Goal: Task Accomplishment & Management: Use online tool/utility

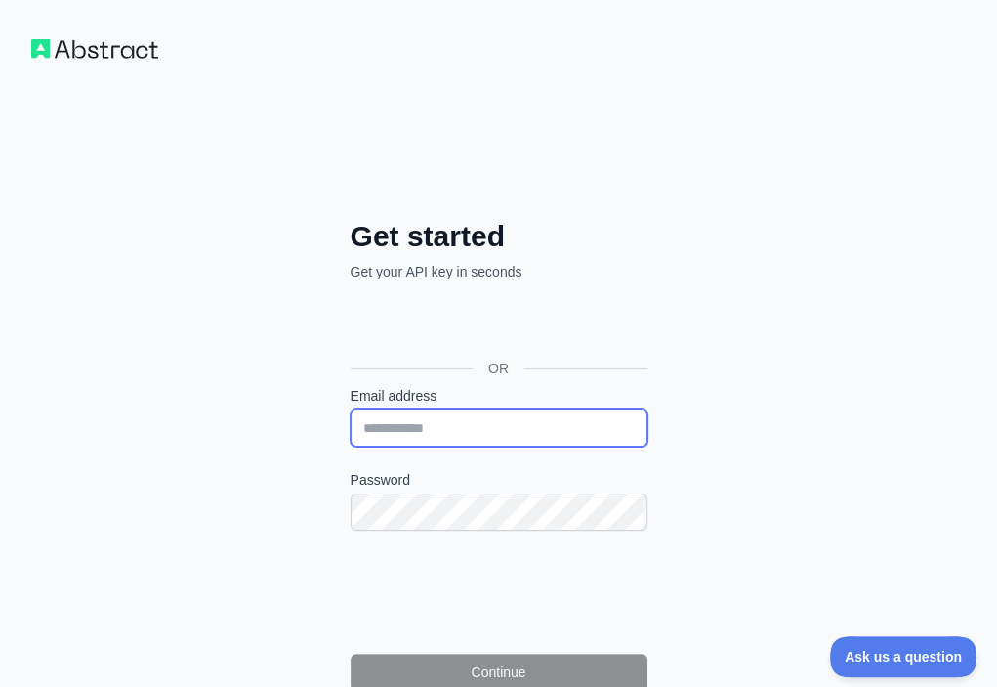
click at [351, 409] on input "Email address" at bounding box center [499, 427] width 297 height 37
paste input "**********"
type input "**********"
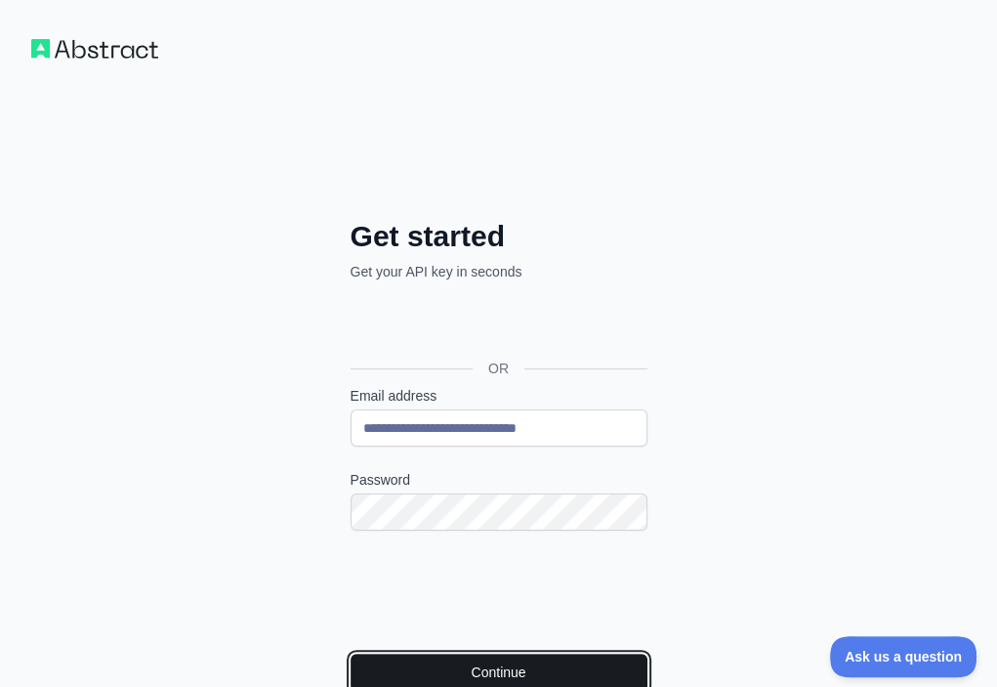
click at [351, 654] on button "Continue" at bounding box center [499, 672] width 297 height 37
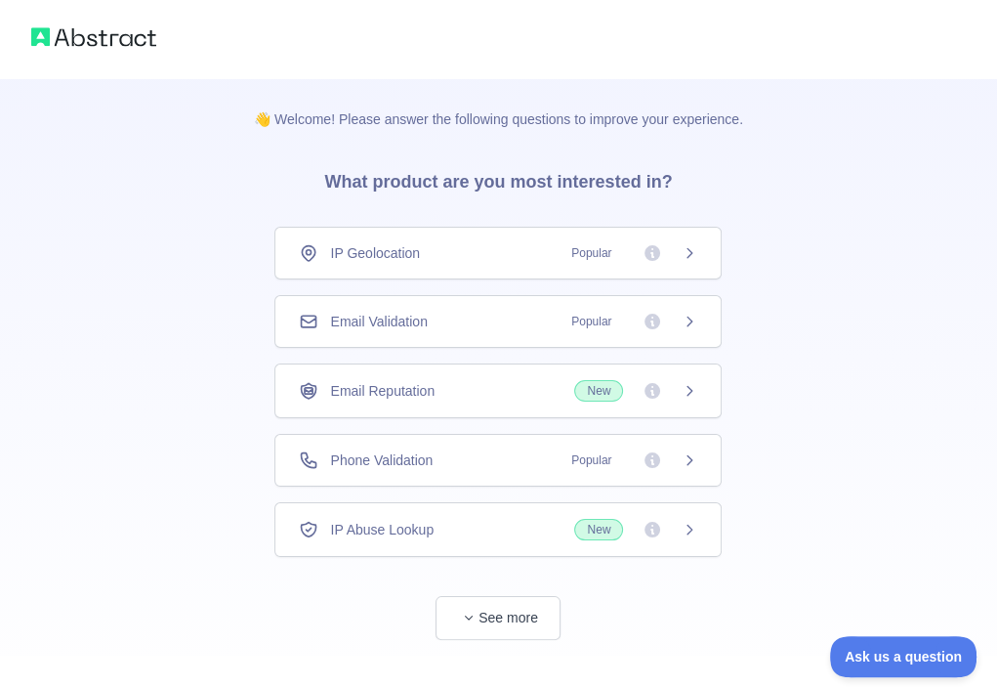
click at [438, 327] on div "Email Validation Popular" at bounding box center [498, 322] width 399 height 20
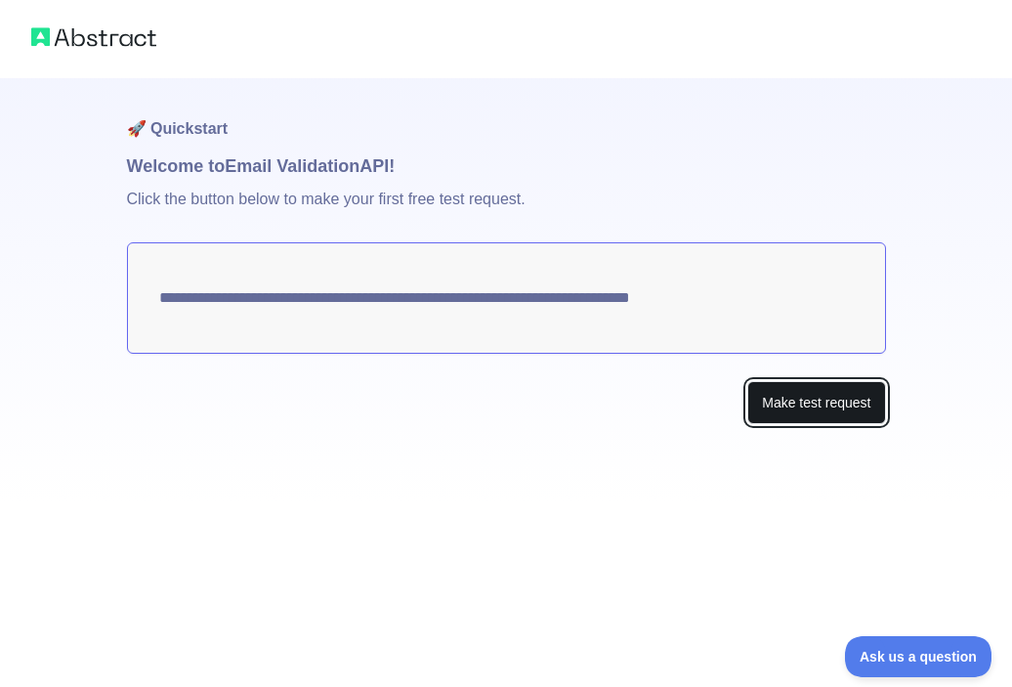
click at [867, 410] on button "Make test request" at bounding box center [816, 403] width 138 height 44
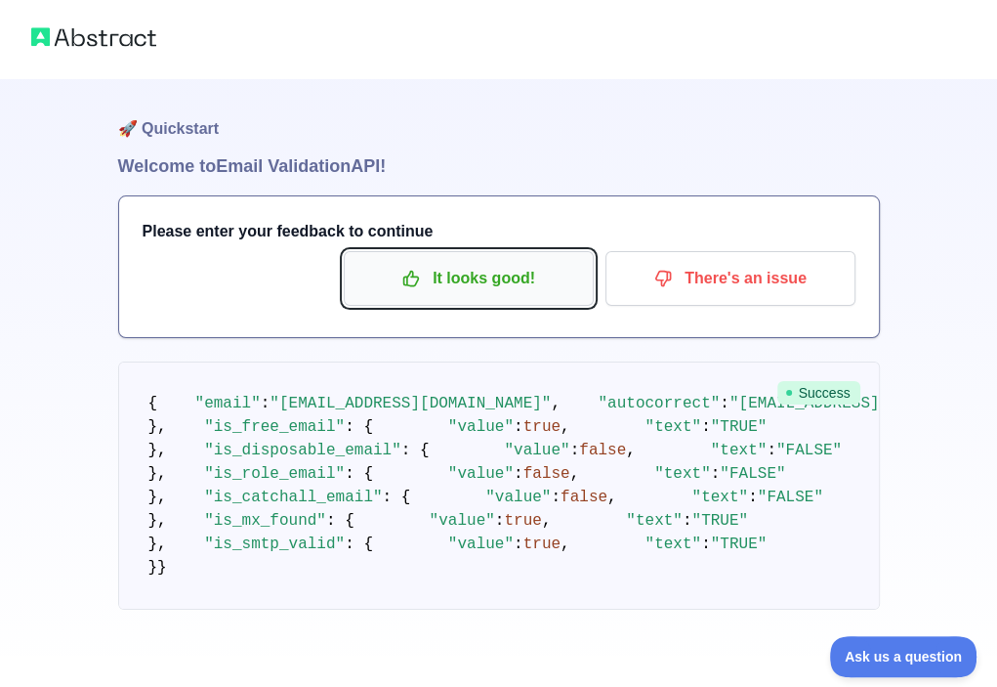
click at [489, 294] on p "It looks good!" at bounding box center [469, 278] width 221 height 33
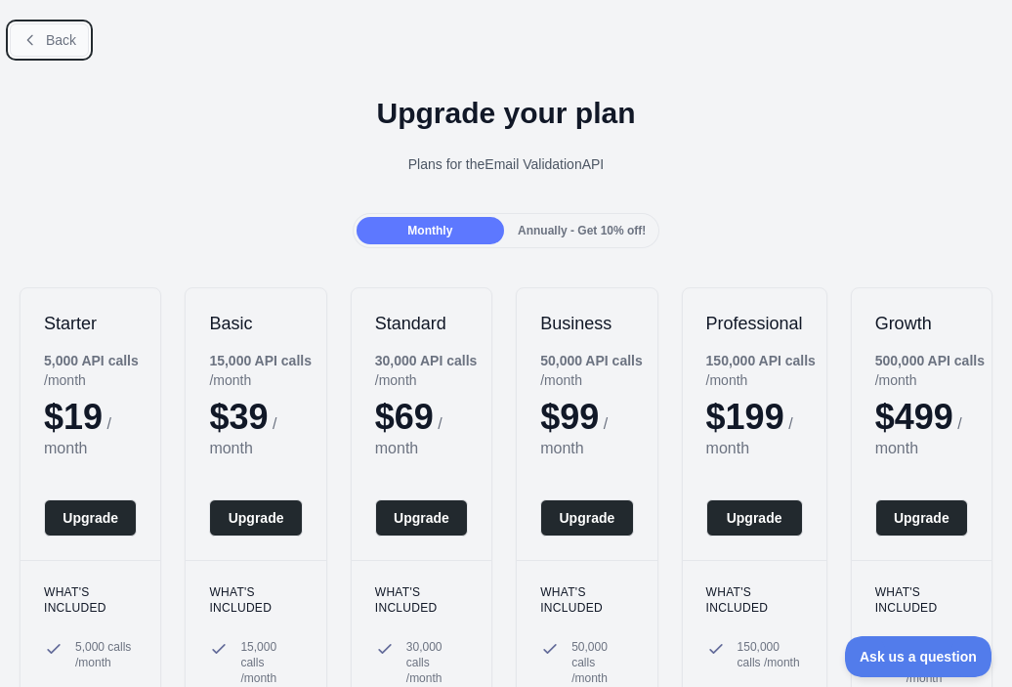
click at [54, 42] on span "Back" at bounding box center [61, 40] width 30 height 16
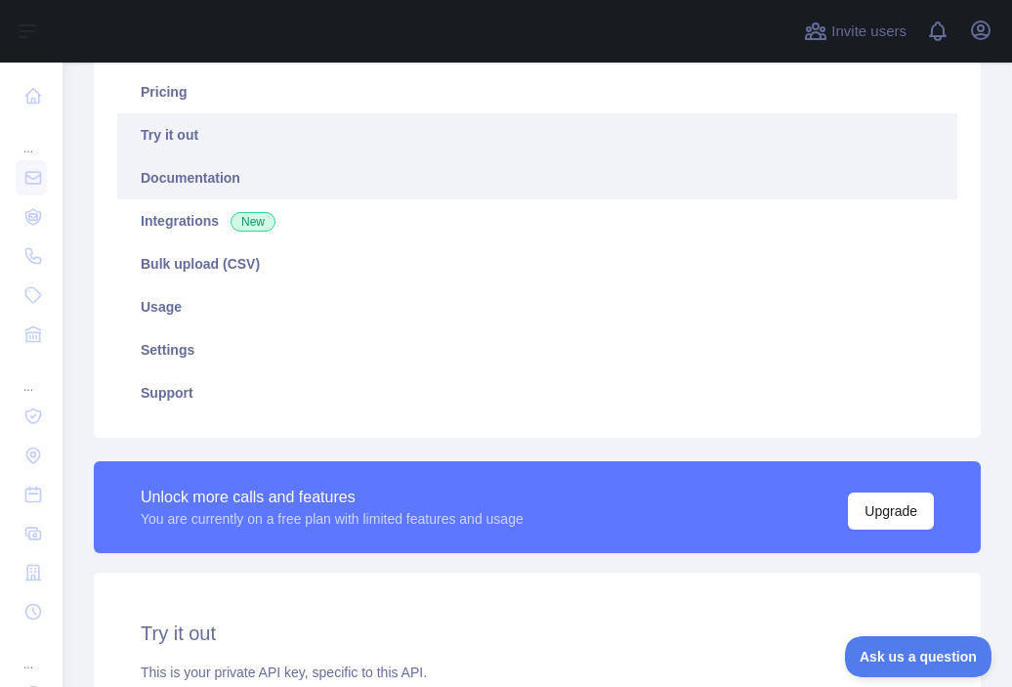
scroll to position [391, 0]
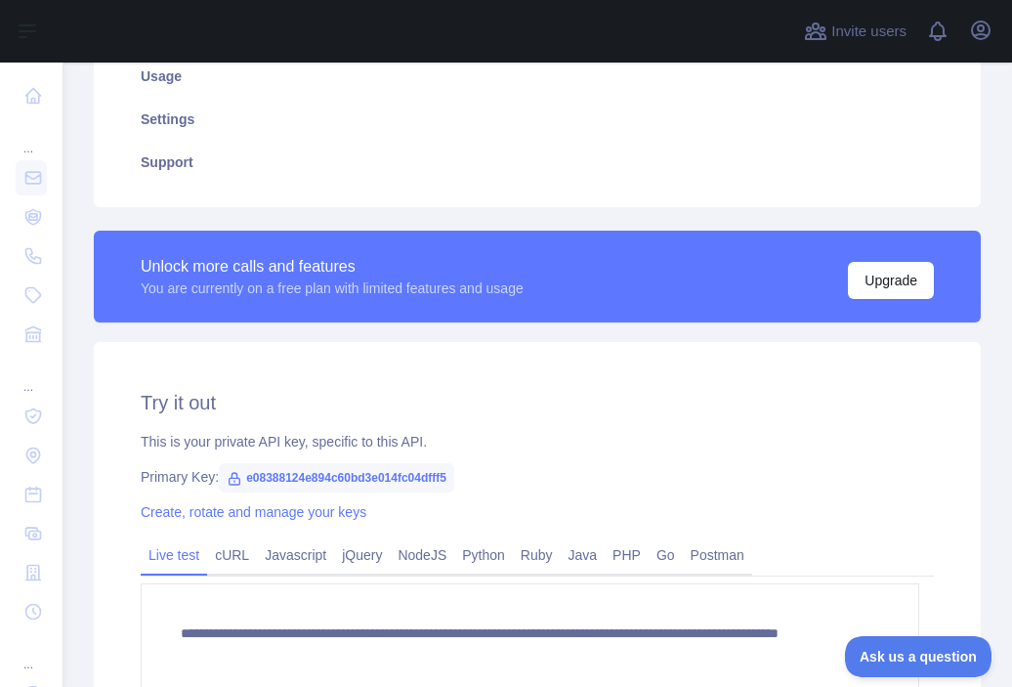
click at [325, 479] on span "e08388124e894c60bd3e014fc04dfff5" at bounding box center [336, 477] width 235 height 29
click at [328, 479] on span "e08388124e894c60bd3e014fc04dfff5" at bounding box center [336, 477] width 235 height 29
copy span "e08388124e894c60bd3e014fc04dfff5"
